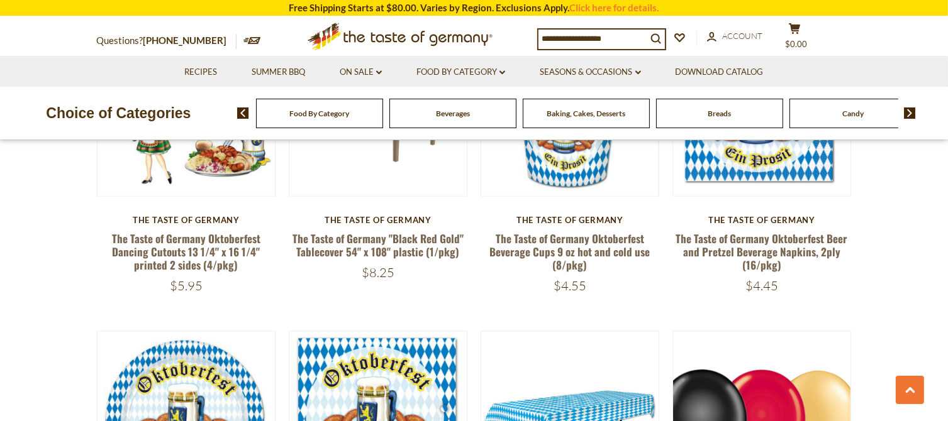
click at [590, 4] on link "Click here for details." at bounding box center [614, 7] width 89 height 11
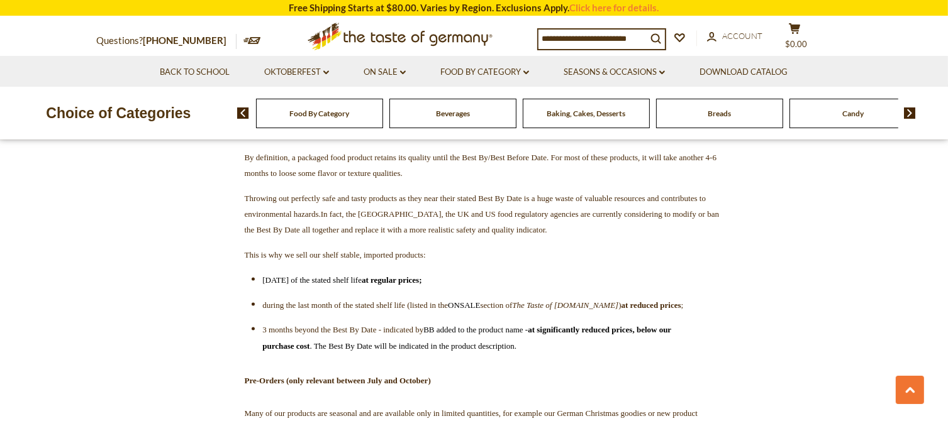
scroll to position [2013, 0]
click at [619, 71] on link "Seasons & Occasions dropdown_arrow" at bounding box center [614, 72] width 101 height 14
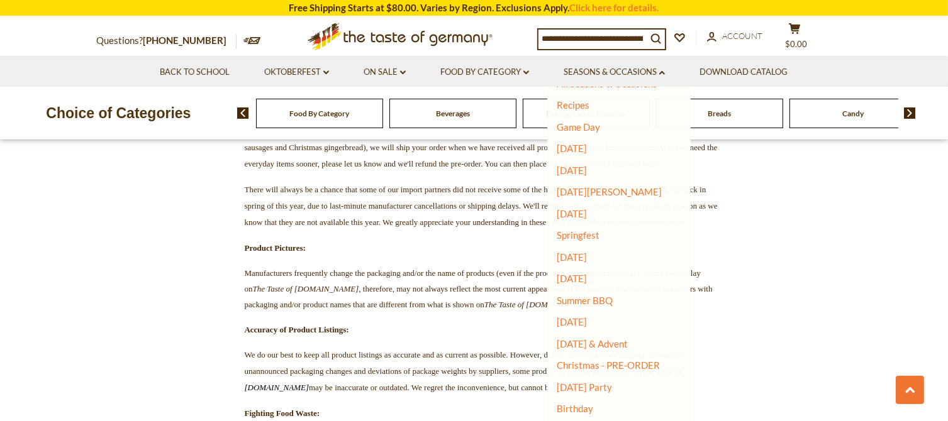
scroll to position [0, 0]
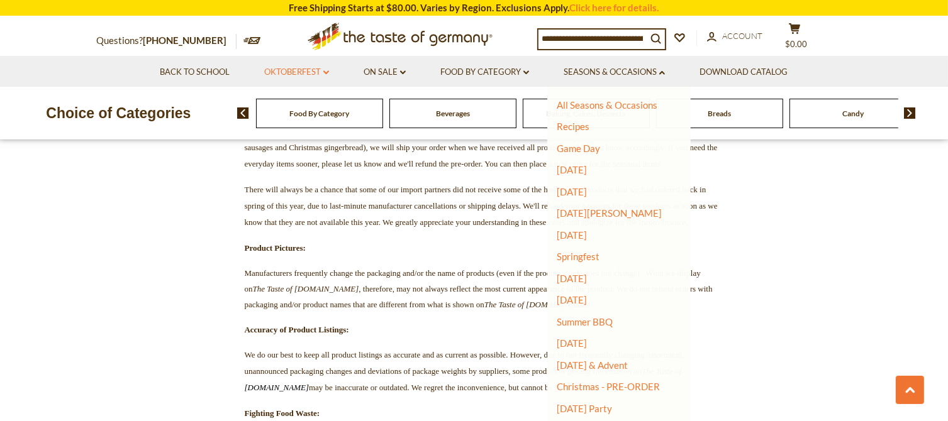
click at [296, 70] on link "Oktoberfest dropdown_arrow" at bounding box center [296, 72] width 65 height 14
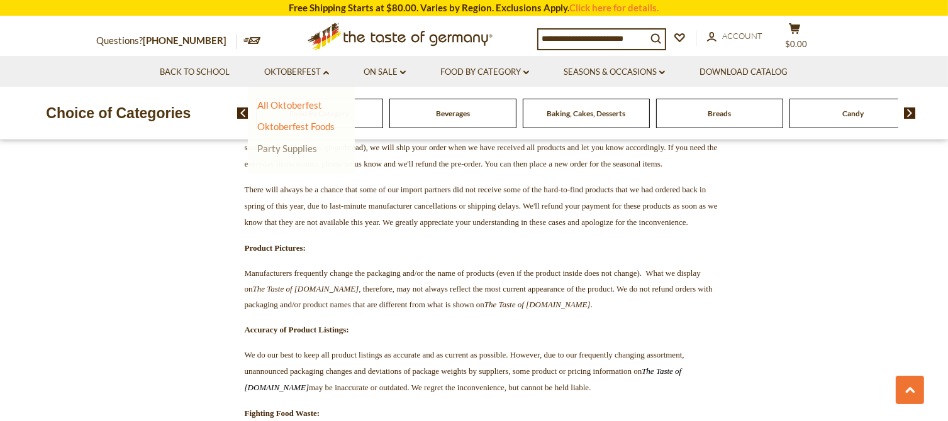
click at [292, 150] on link "Party Supplies" at bounding box center [287, 148] width 60 height 11
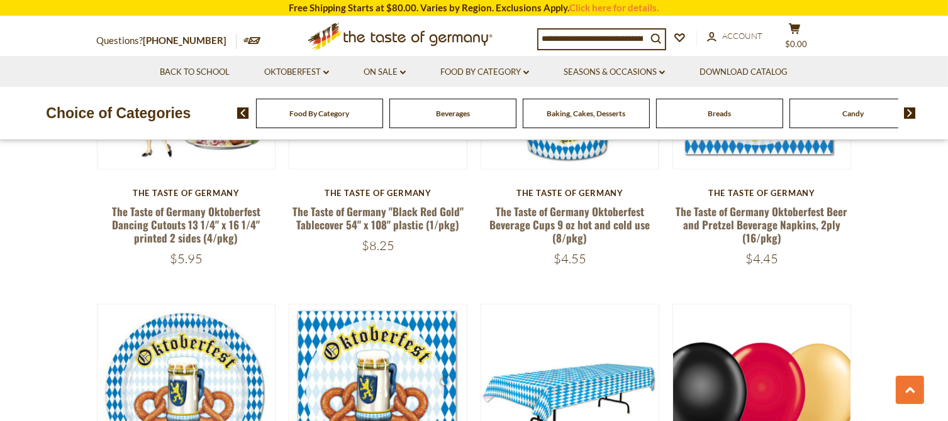
scroll to position [1950, 0]
